Goal: Task Accomplishment & Management: Use online tool/utility

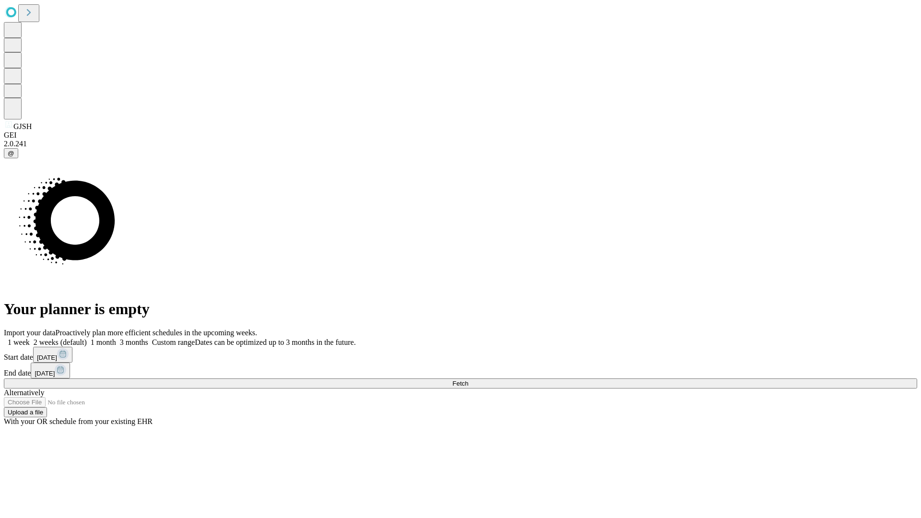
click at [468, 380] on span "Fetch" at bounding box center [461, 383] width 16 height 7
